Goal: Transaction & Acquisition: Purchase product/service

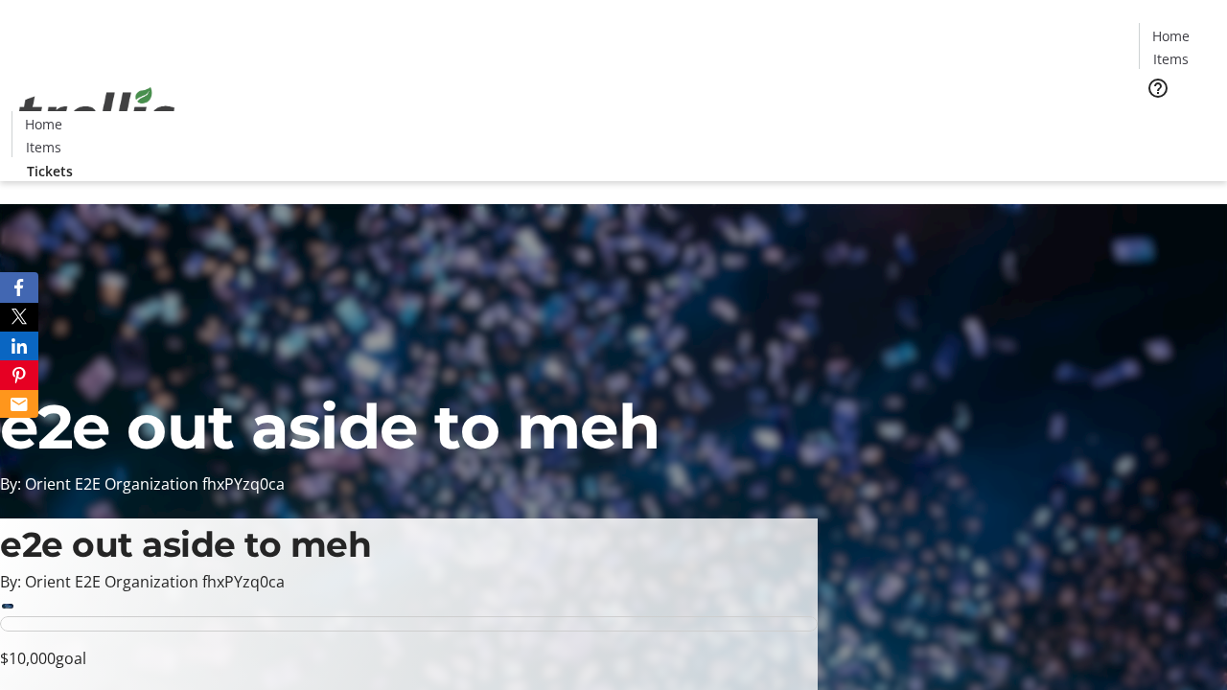
click at [1154, 111] on span "Tickets" at bounding box center [1177, 121] width 46 height 20
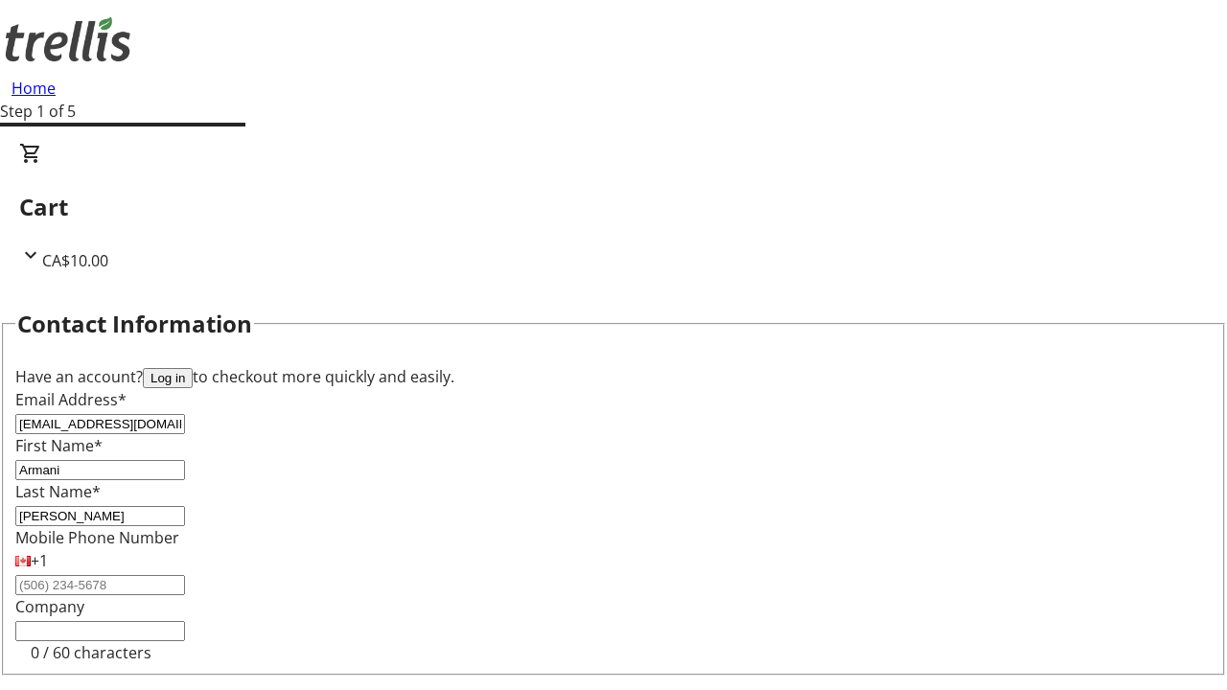
type input "[PERSON_NAME]"
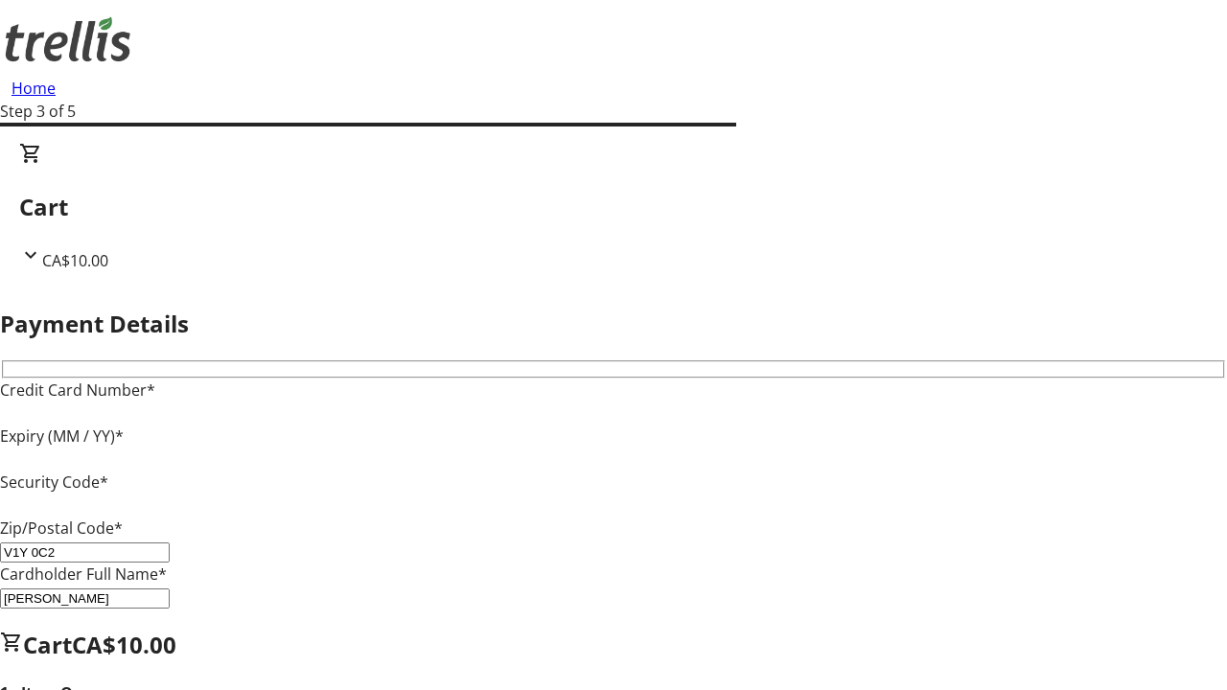
type input "V1Y 0C2"
